Goal: Task Accomplishment & Management: Use online tool/utility

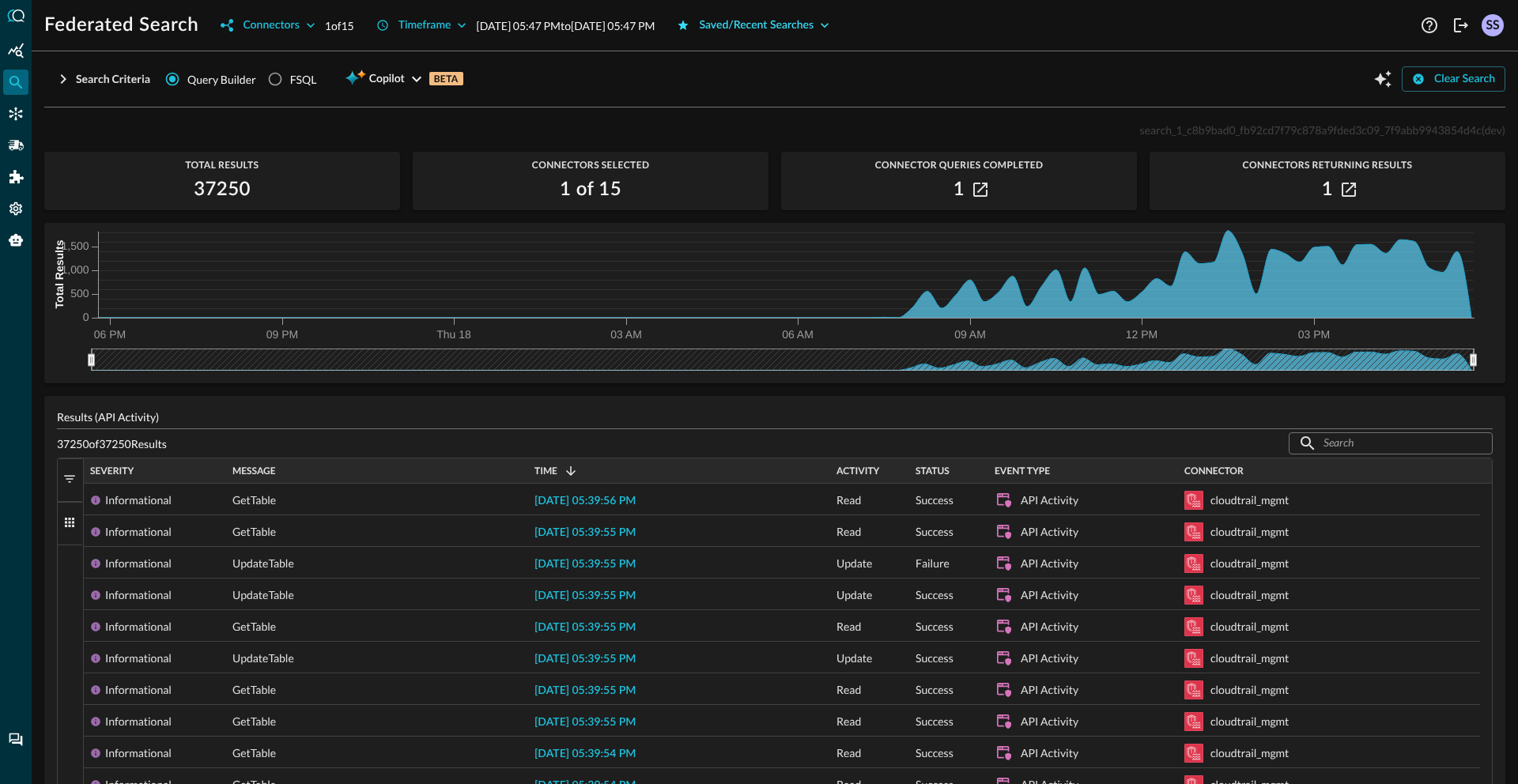
click at [799, 25] on div "Saved/Recent Searches" at bounding box center [756, 26] width 115 height 20
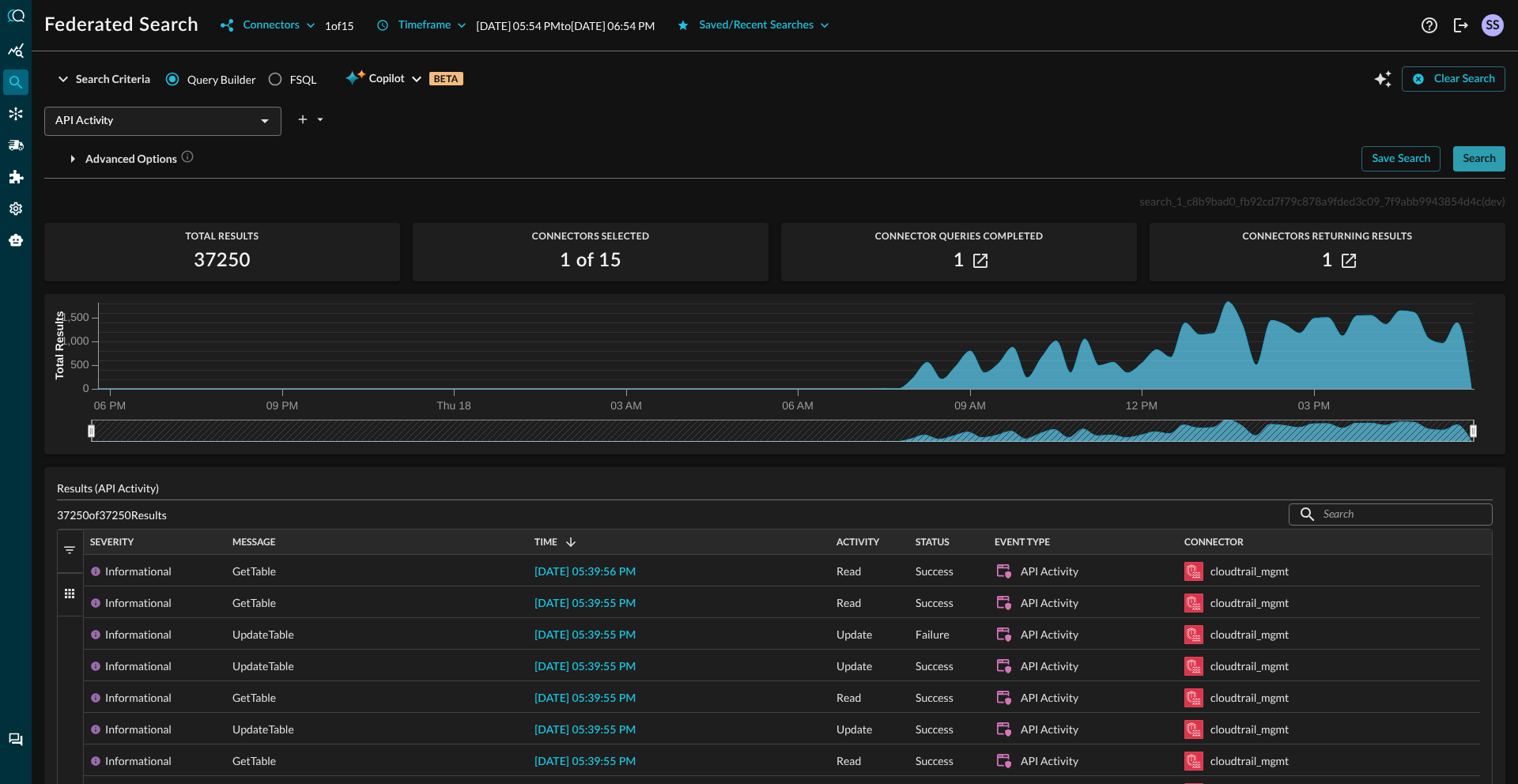
click at [1463, 163] on div "Search" at bounding box center [1479, 159] width 33 height 20
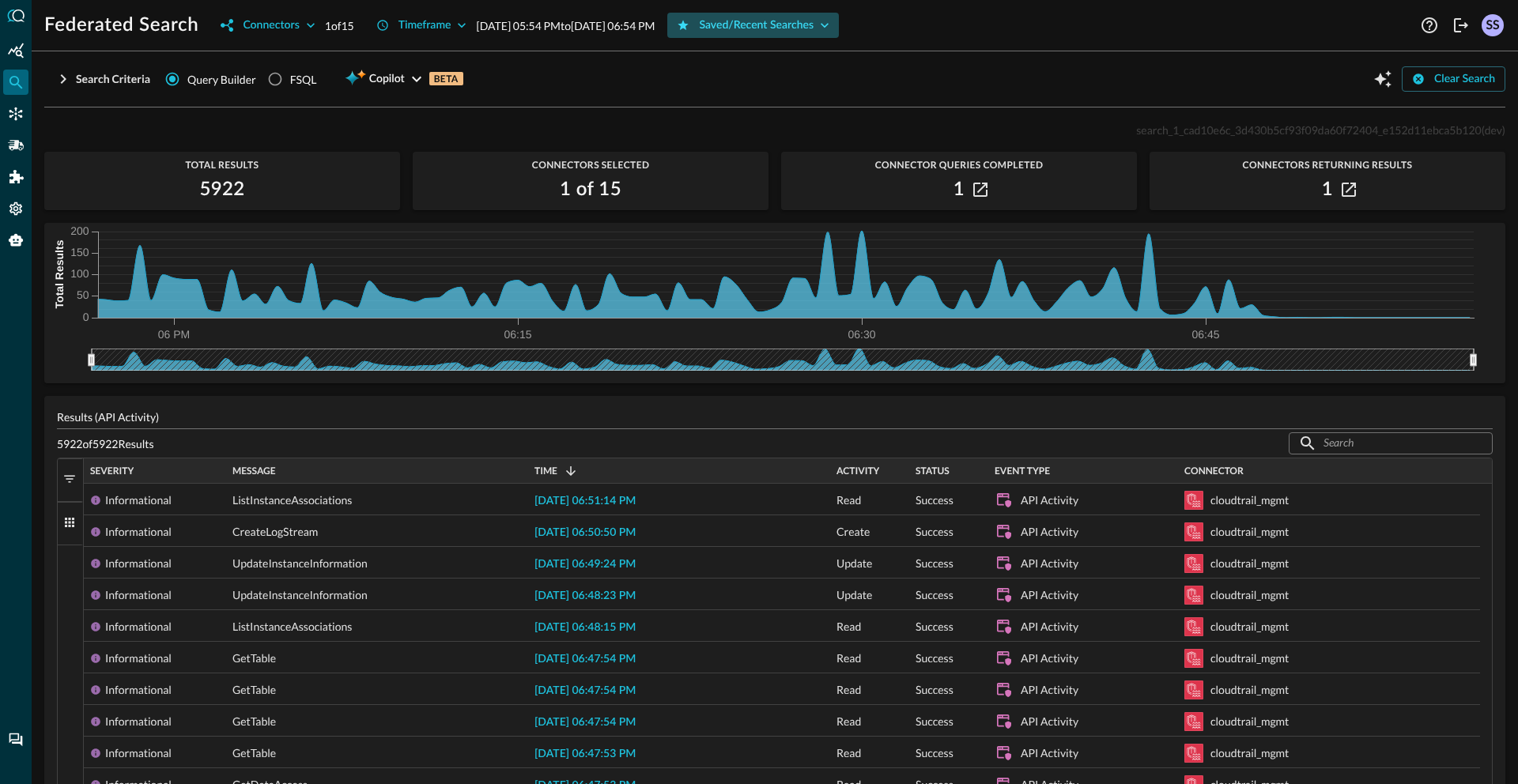
click at [814, 24] on div "Saved/Recent Searches" at bounding box center [756, 26] width 115 height 20
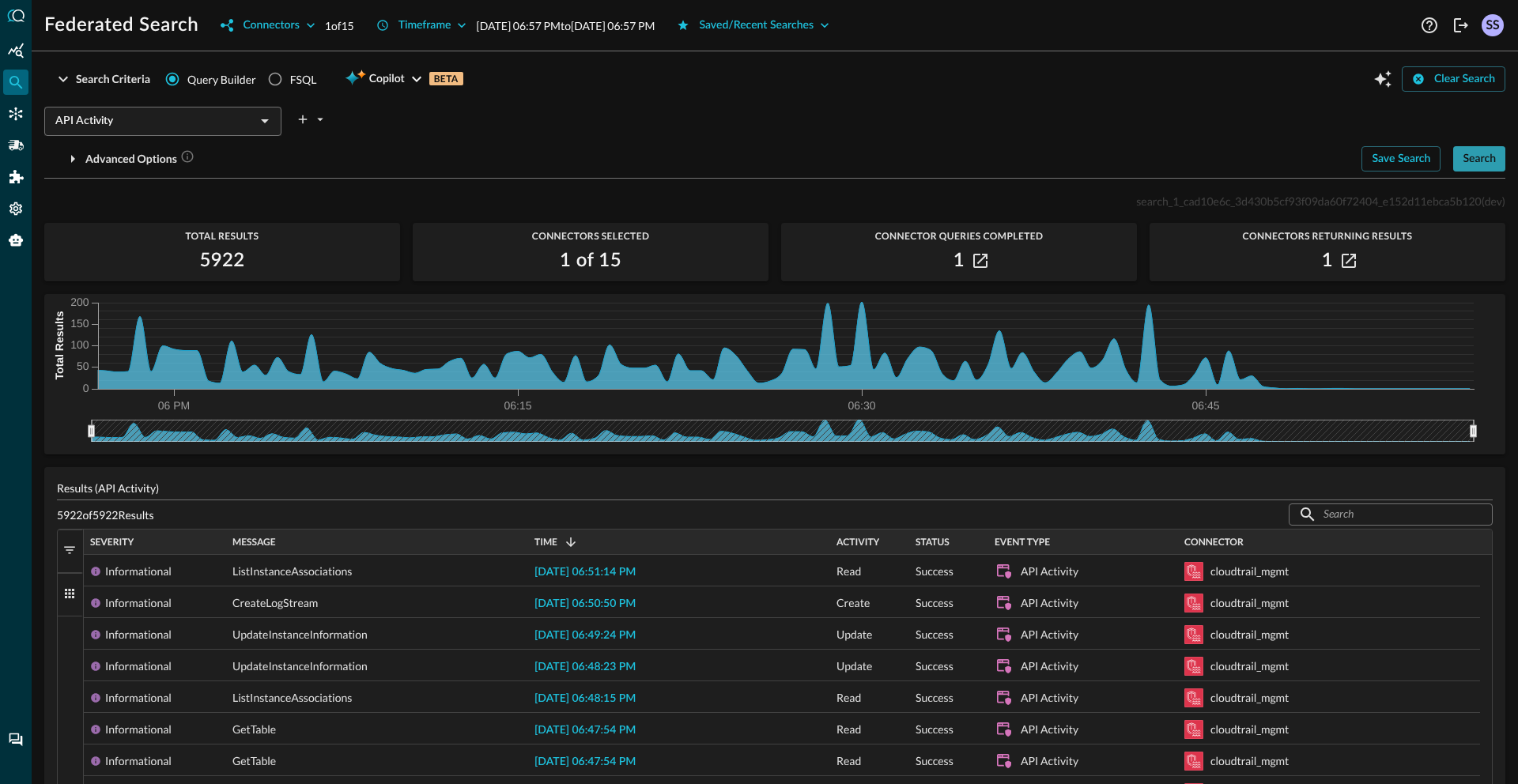
click at [1470, 160] on div "Search" at bounding box center [1479, 159] width 33 height 20
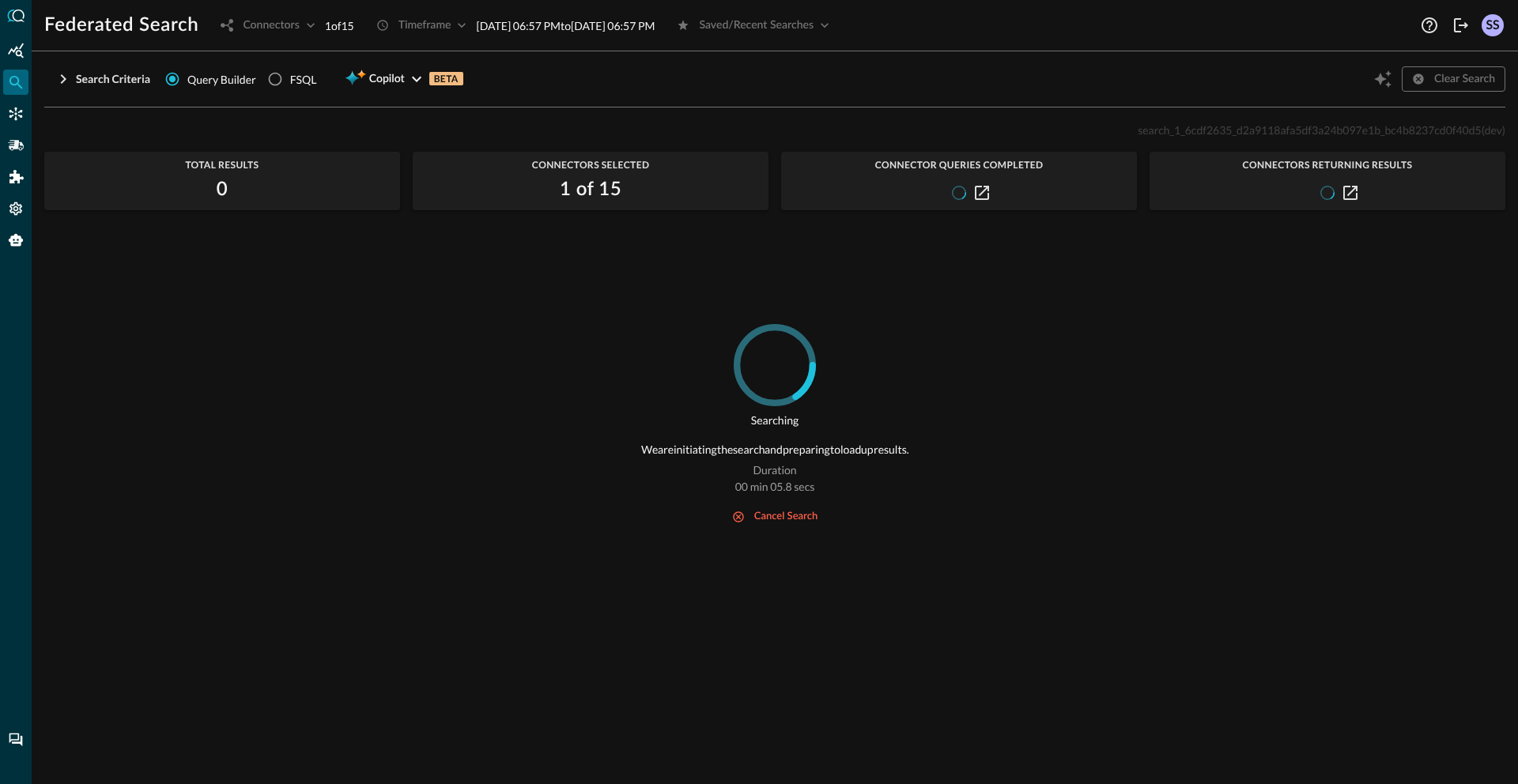
click at [1211, 135] on span "search_1_6cdf2635_d2a9118afa5df3a24b097e1b_bc4b8237cd0f40d5" at bounding box center [1310, 129] width 344 height 13
copy span "search_1_6cdf2635_d2a9118afa5df3a24b097e1b_bc4b8237cd0f40d5"
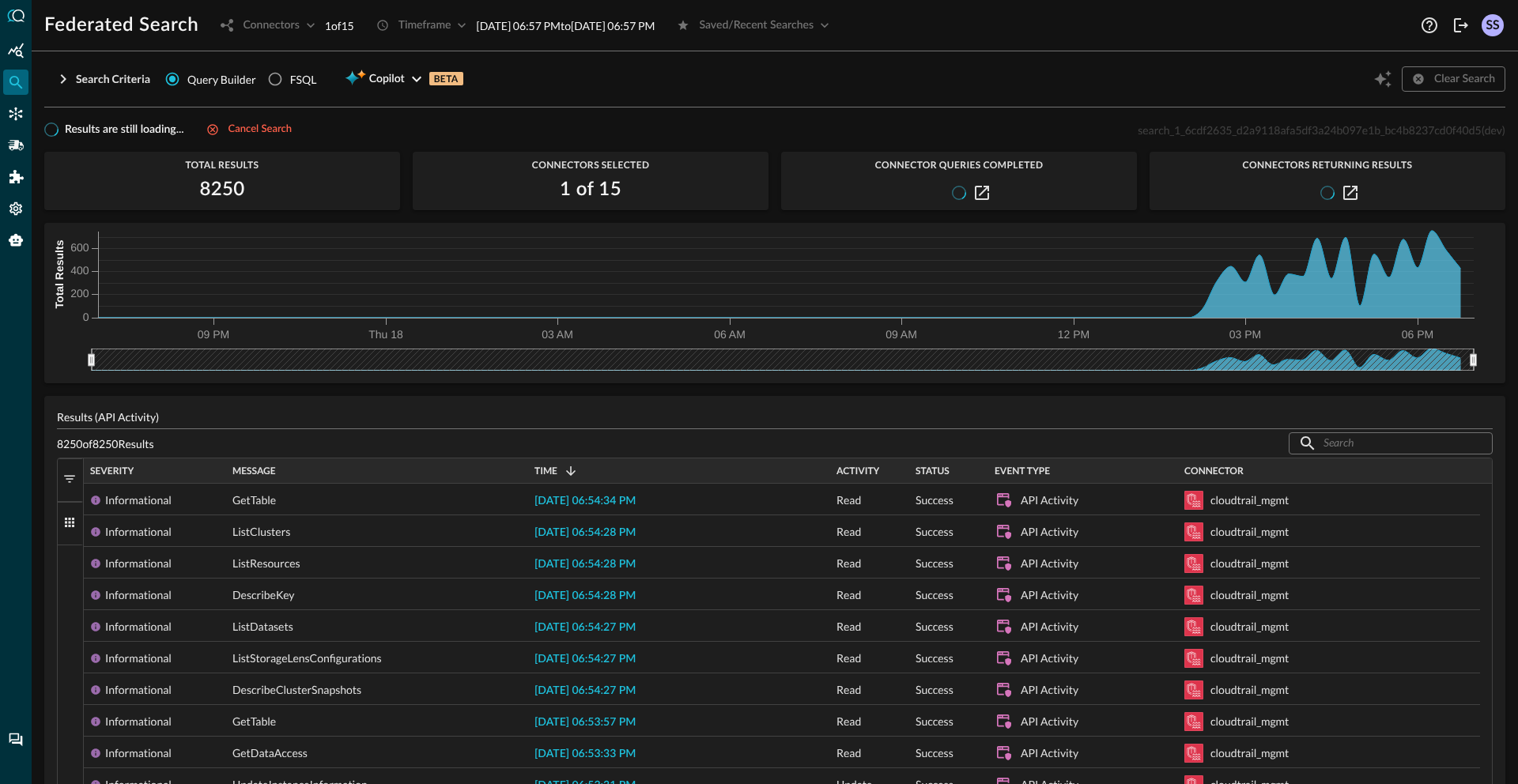
click at [1249, 131] on span "search_1_6cdf2635_d2a9118afa5df3a24b097e1b_bc4b8237cd0f40d5" at bounding box center [1310, 129] width 344 height 13
copy span "search_1_6cdf2635_d2a9118afa5df3a24b097e1b_bc4b8237cd0f40d5"
